Goal: Task Accomplishment & Management: Use online tool/utility

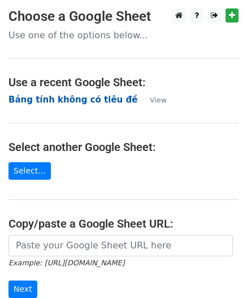
click at [60, 98] on strong "Bảng tính không có tiêu đề" at bounding box center [72, 100] width 129 height 10
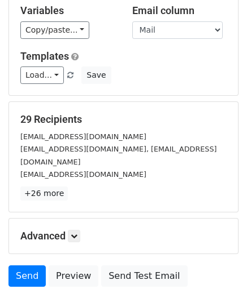
scroll to position [113, 0]
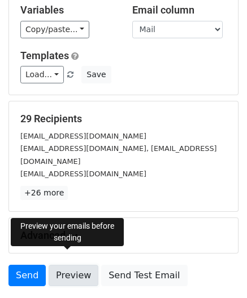
click at [68, 265] on link "Preview" at bounding box center [74, 275] width 50 height 21
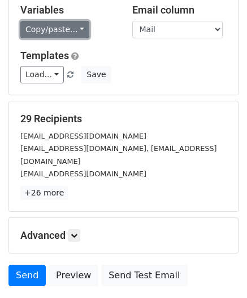
click at [73, 22] on link "Copy/paste..." at bounding box center [54, 29] width 69 height 17
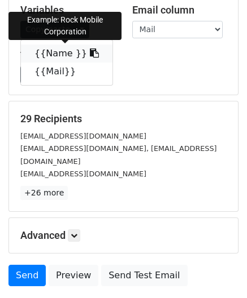
click at [69, 49] on link "{{Name }}" at bounding box center [66, 54] width 91 height 18
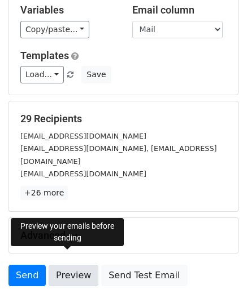
click at [59, 265] on link "Preview" at bounding box center [74, 275] width 50 height 21
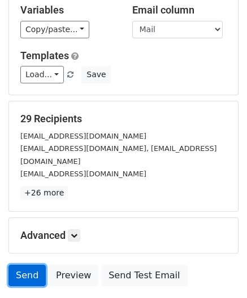
click at [23, 265] on link "Send" at bounding box center [26, 275] width 37 height 21
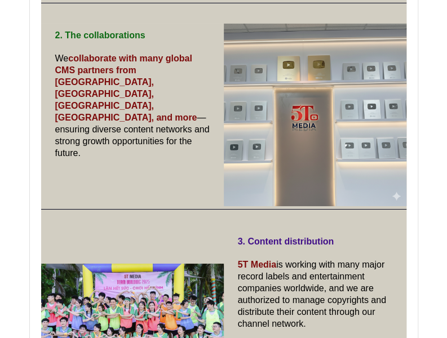
scroll to position [6694, 0]
